Goal: Task Accomplishment & Management: Use online tool/utility

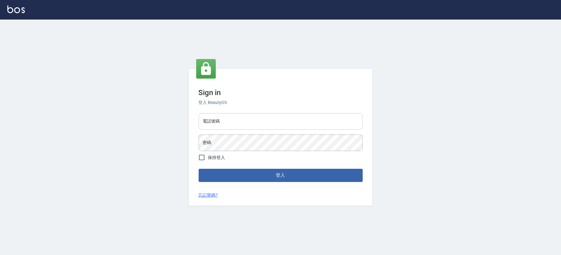
click at [254, 122] on input "電話號碼" at bounding box center [280, 121] width 164 height 17
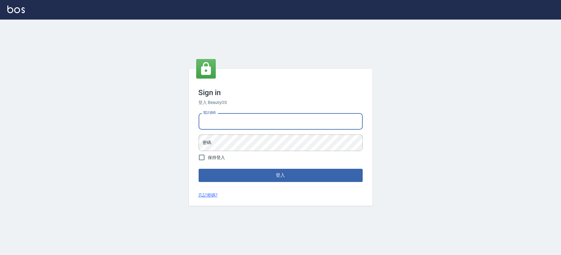
type input "0223702988"
click at [201, 161] on input "保持登入" at bounding box center [201, 157] width 13 height 13
checkbox input "true"
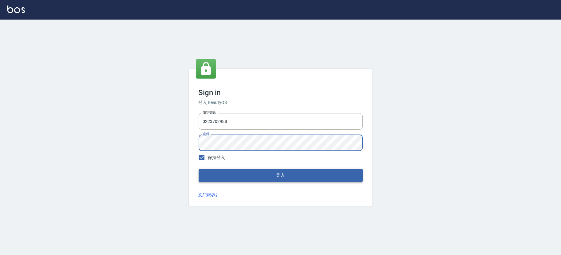
click at [214, 173] on button "登入" at bounding box center [280, 175] width 164 height 13
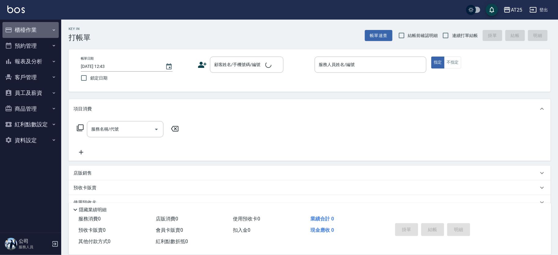
click at [28, 31] on button "櫃檯作業" at bounding box center [30, 30] width 56 height 16
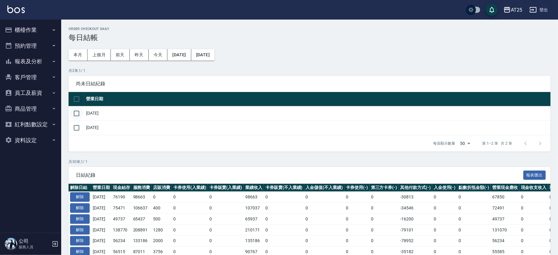
click at [78, 112] on input "checkbox" at bounding box center [76, 113] width 13 height 13
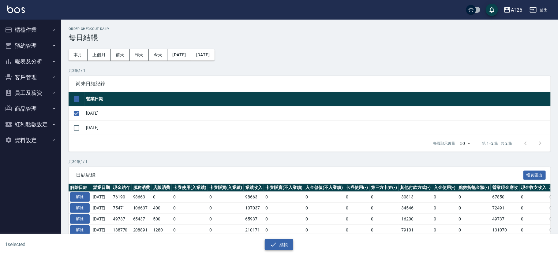
click at [279, 239] on button "結帳" at bounding box center [279, 244] width 28 height 11
click at [283, 241] on button "結帳" at bounding box center [279, 244] width 28 height 11
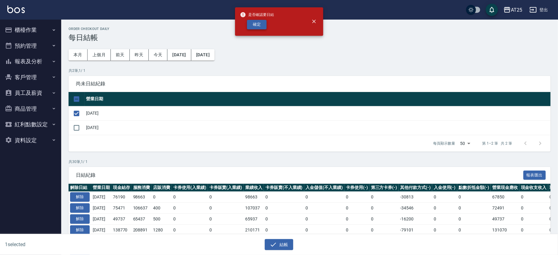
click at [261, 27] on button "確定" at bounding box center [257, 24] width 20 height 9
checkbox input "false"
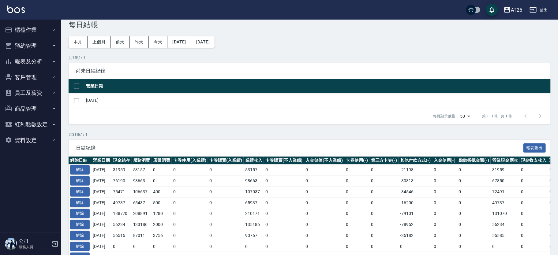
scroll to position [4, 0]
